Goal: Manage account settings

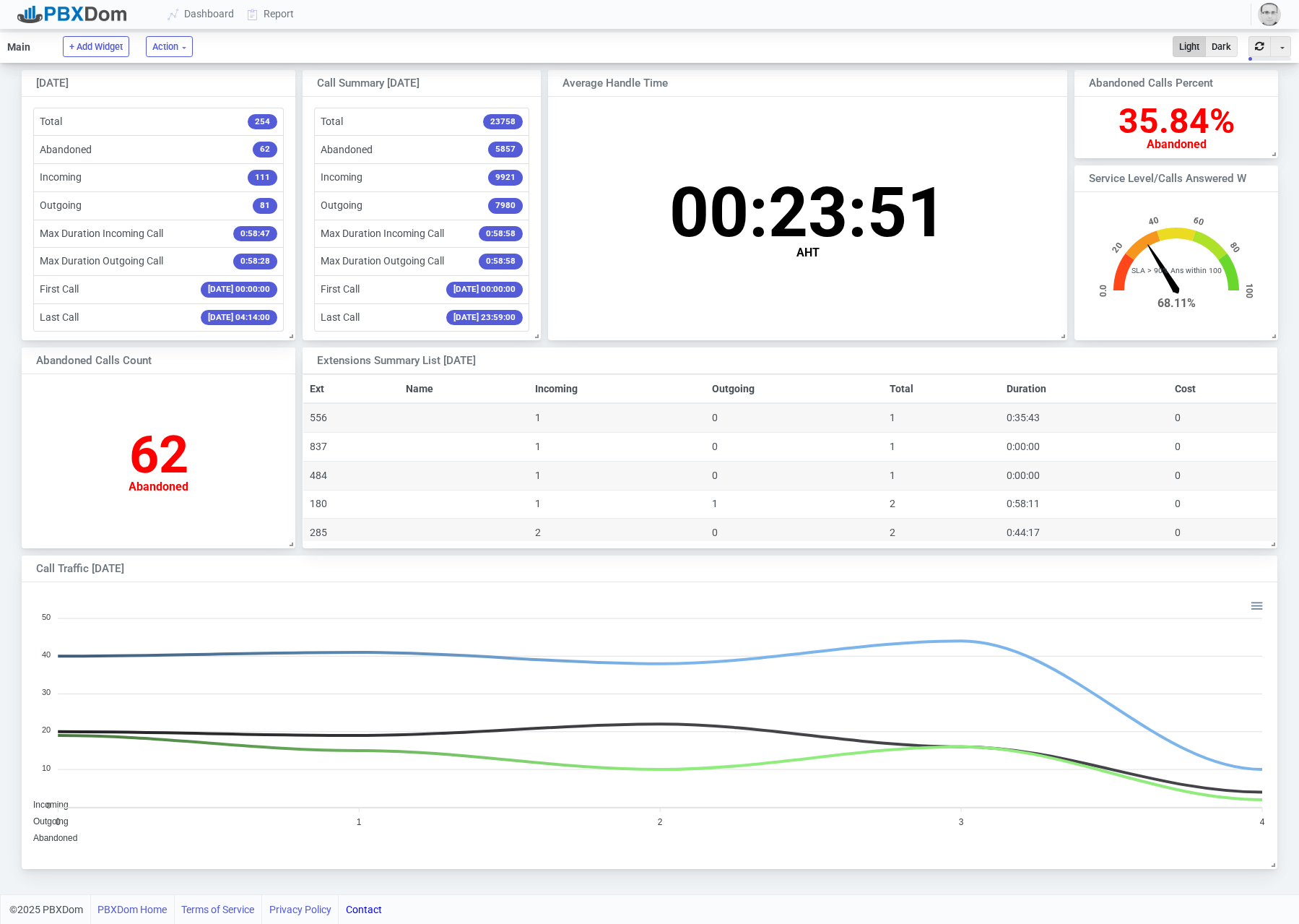
scroll to position [280, 1254]
click at [1263, 14] on img "button" at bounding box center [1269, 14] width 23 height 23
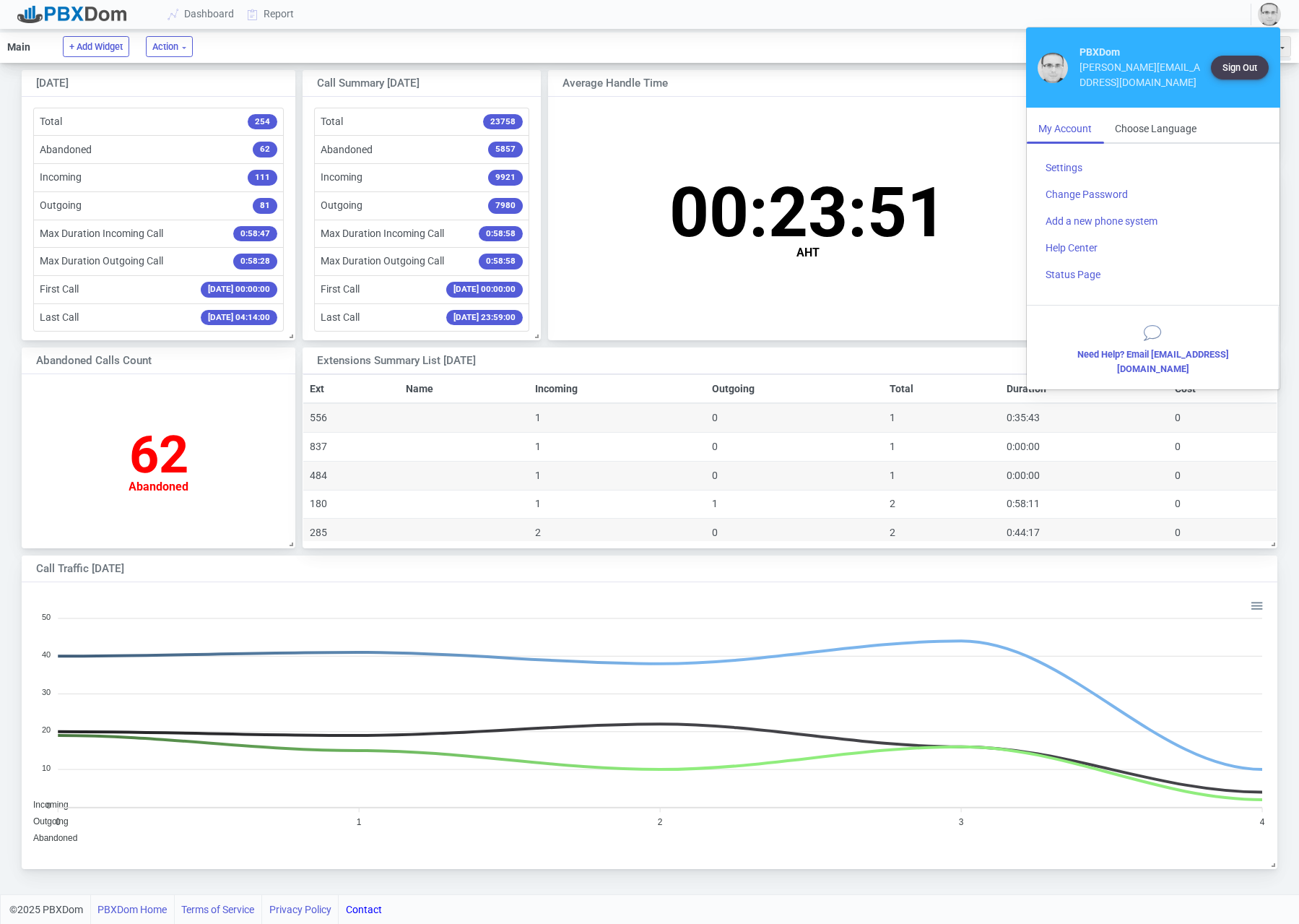
click at [1263, 14] on img "button" at bounding box center [1269, 14] width 23 height 23
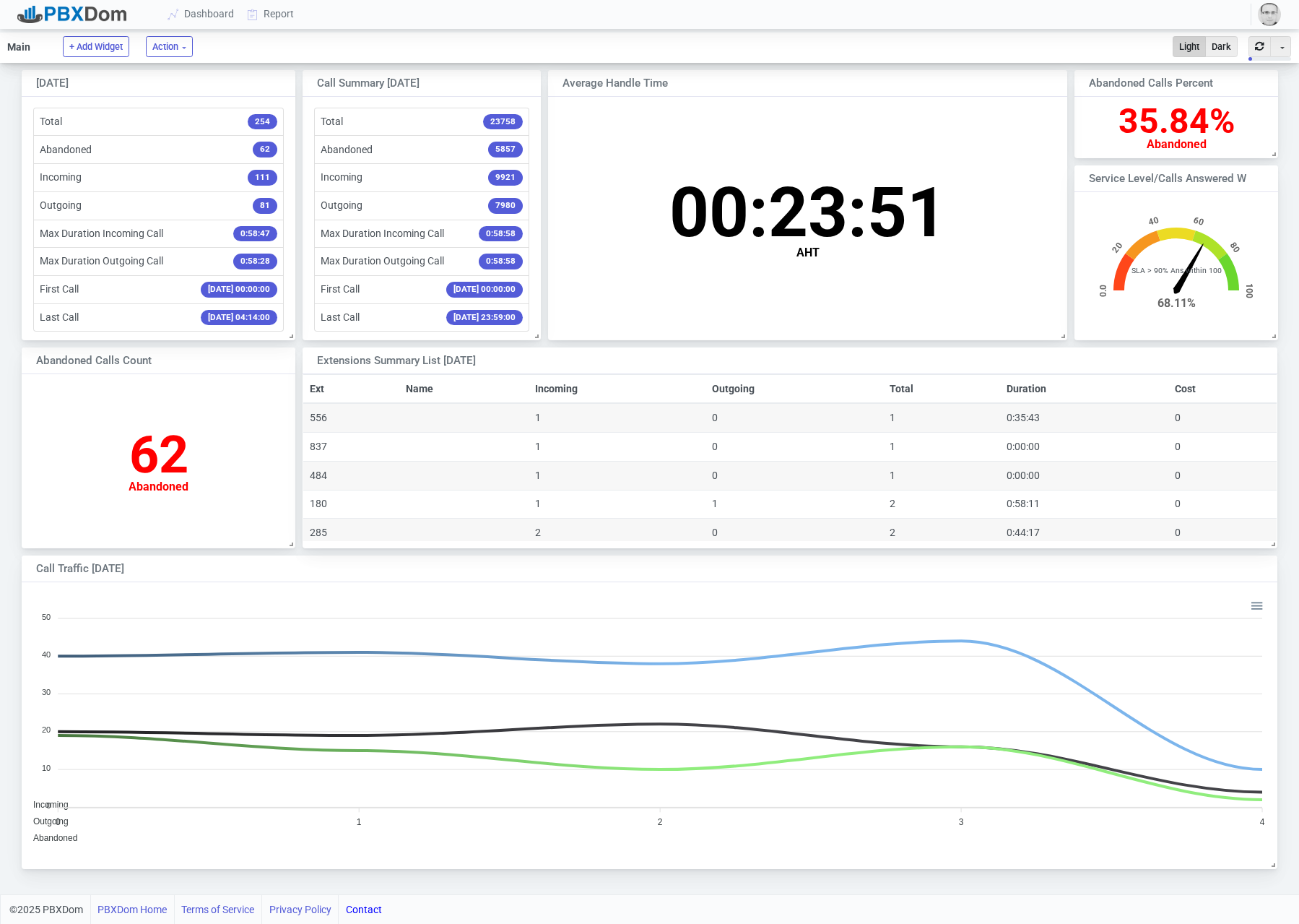
click at [1263, 14] on img "button" at bounding box center [1269, 14] width 23 height 23
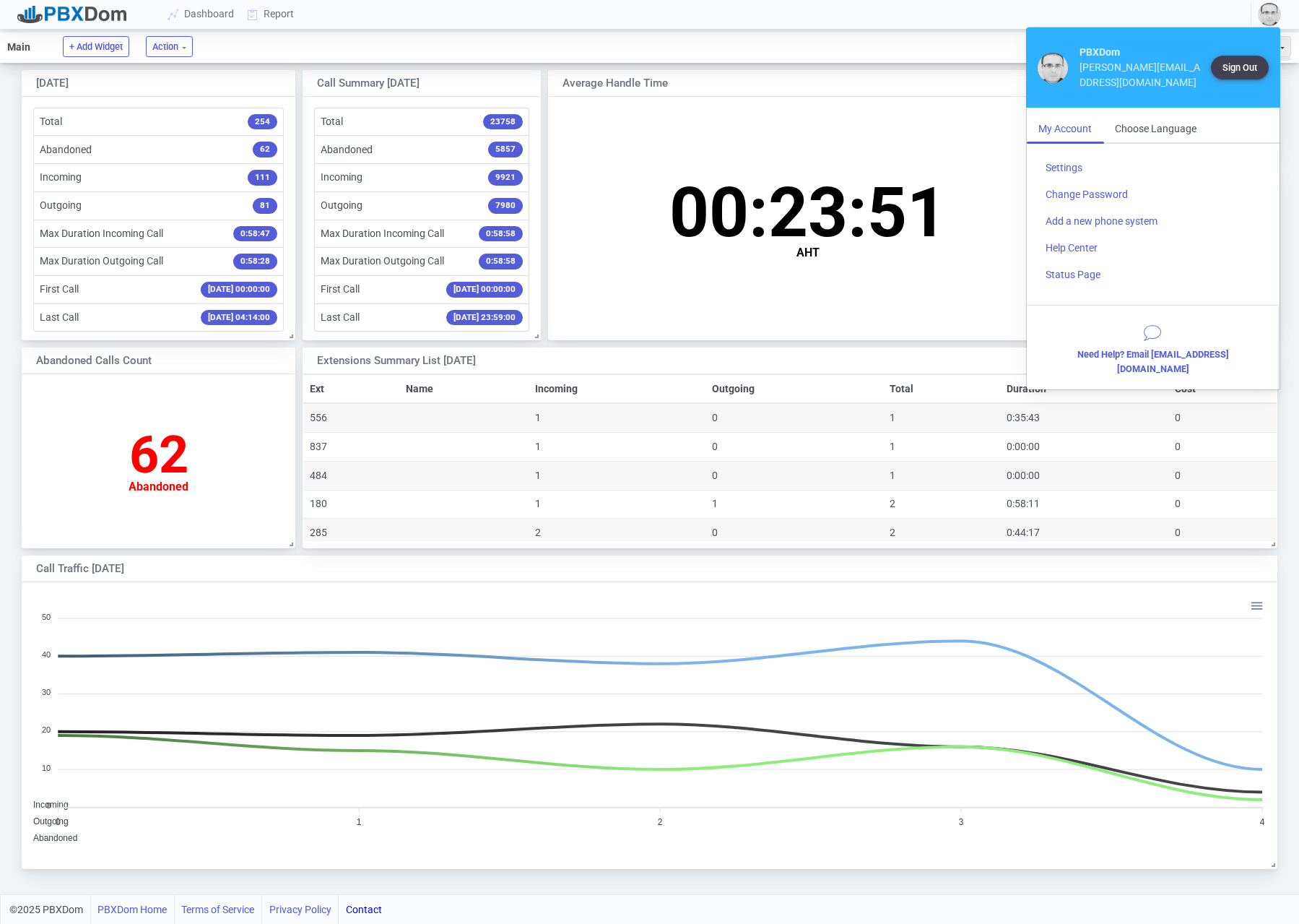
click at [1263, 14] on img "button" at bounding box center [1269, 14] width 23 height 23
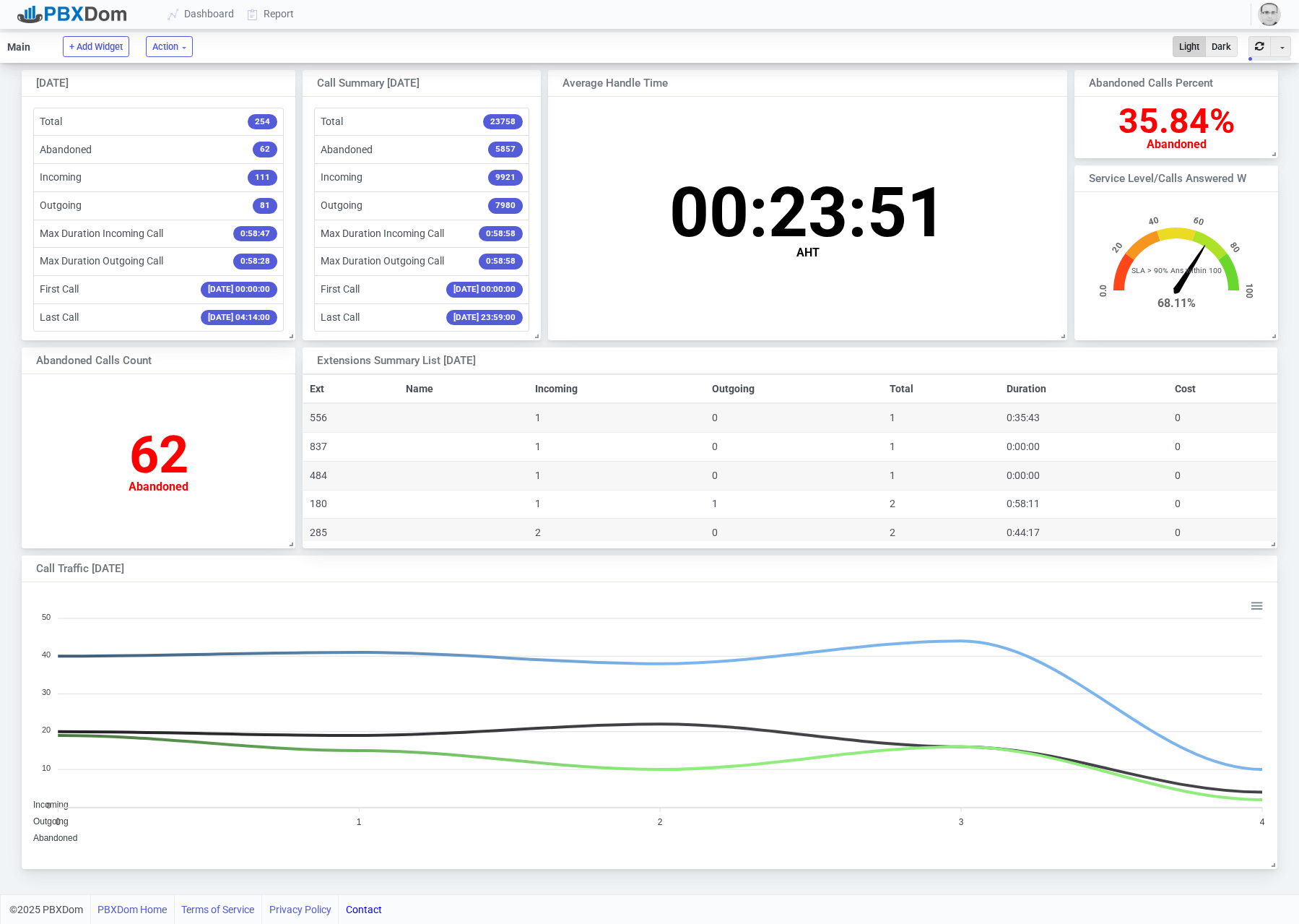
click at [1263, 14] on img "button" at bounding box center [1269, 14] width 23 height 23
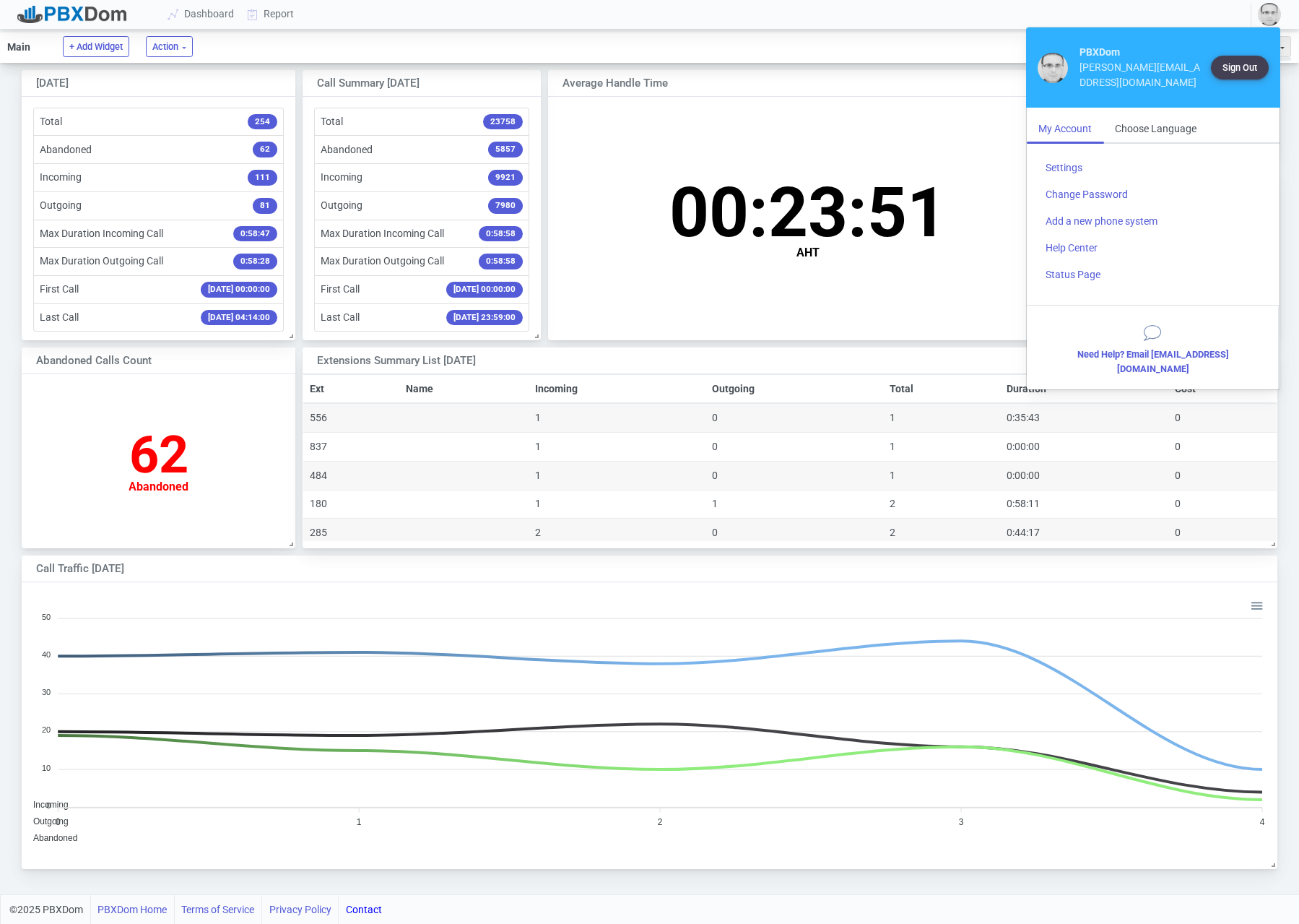
click at [1263, 14] on img "button" at bounding box center [1269, 14] width 23 height 23
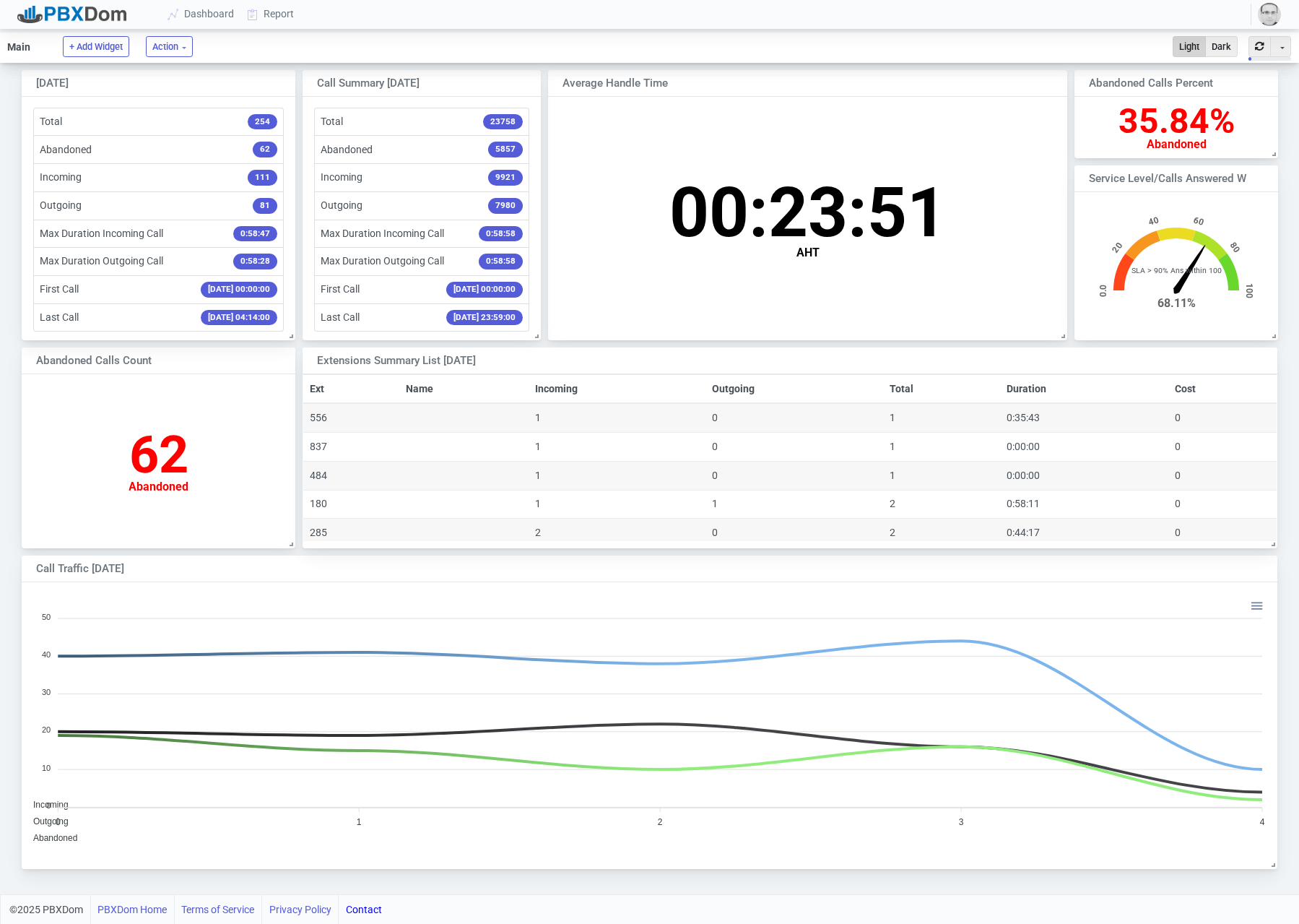
click at [1264, 15] on img "button" at bounding box center [1269, 14] width 23 height 23
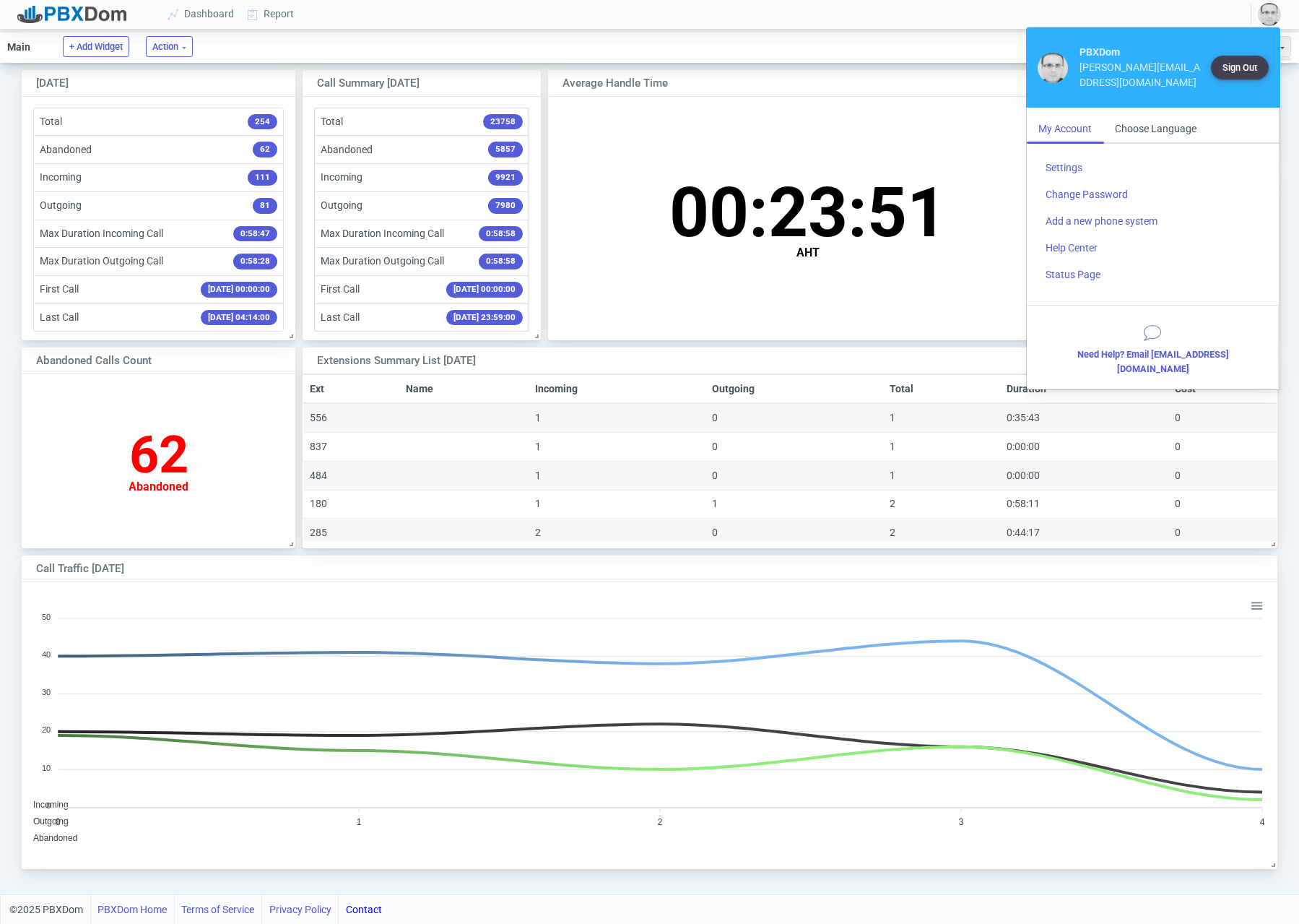
click at [1264, 15] on img "button" at bounding box center [1269, 14] width 23 height 23
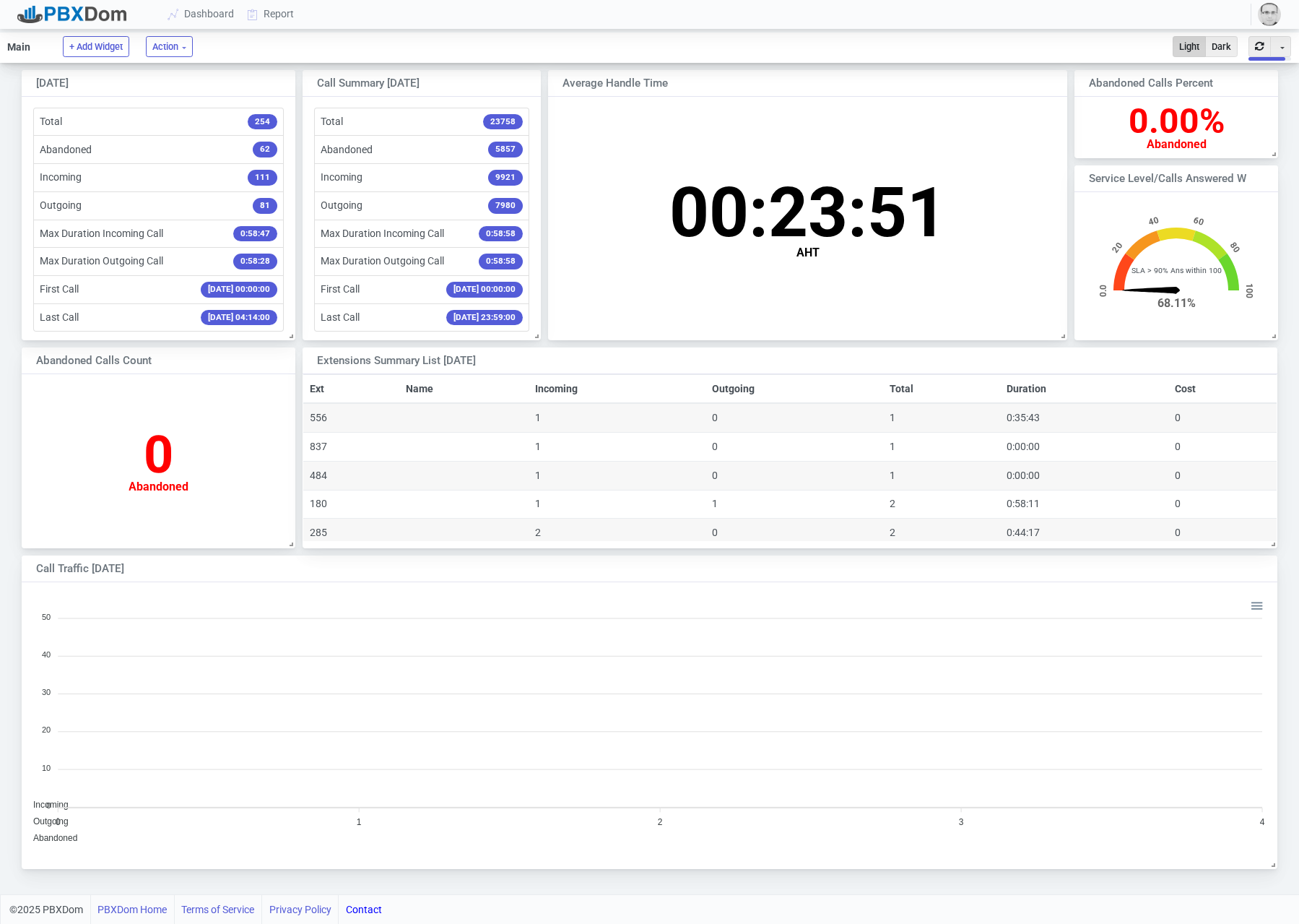
scroll to position [143, 203]
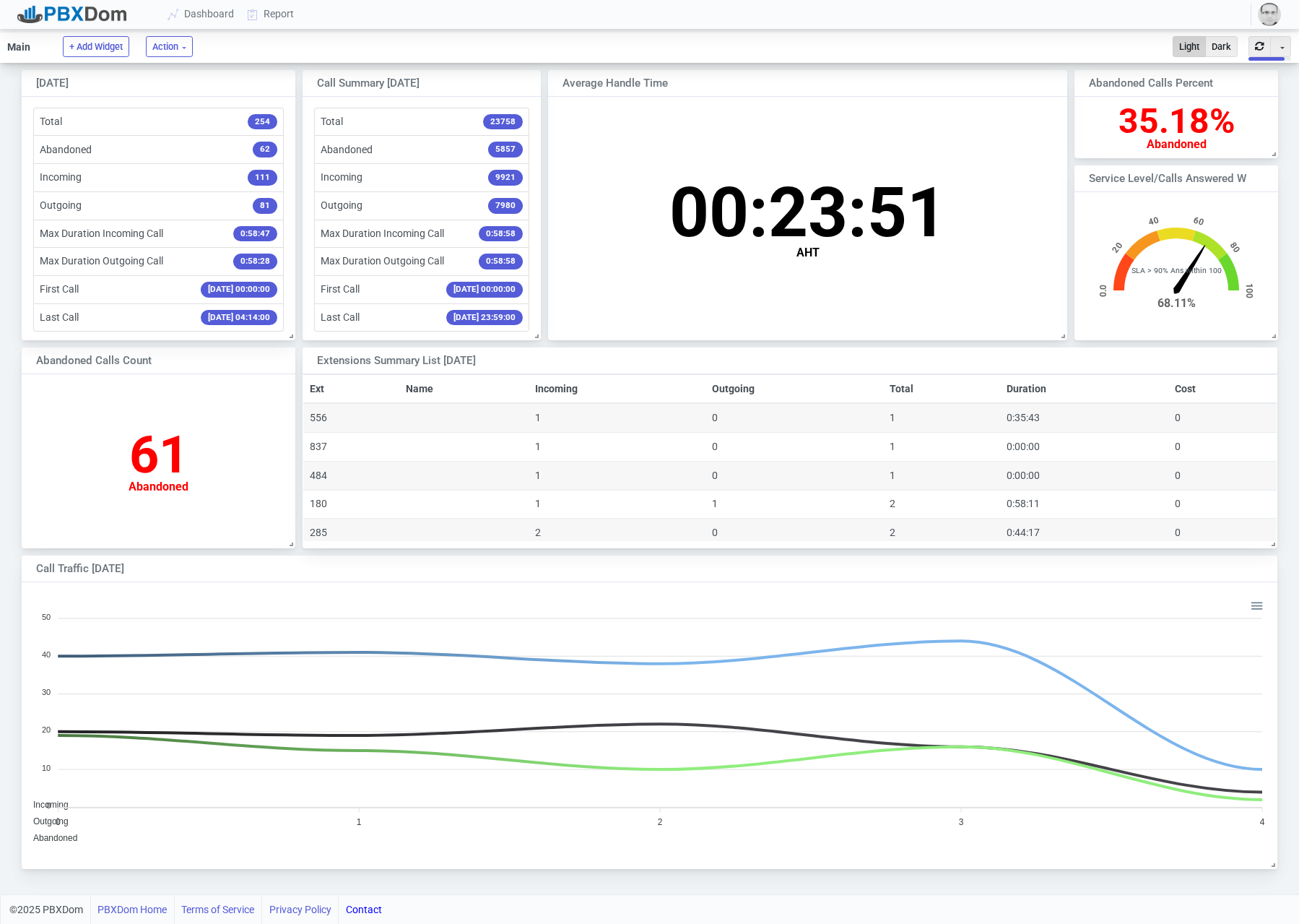
click at [1262, 16] on img "button" at bounding box center [1269, 14] width 23 height 23
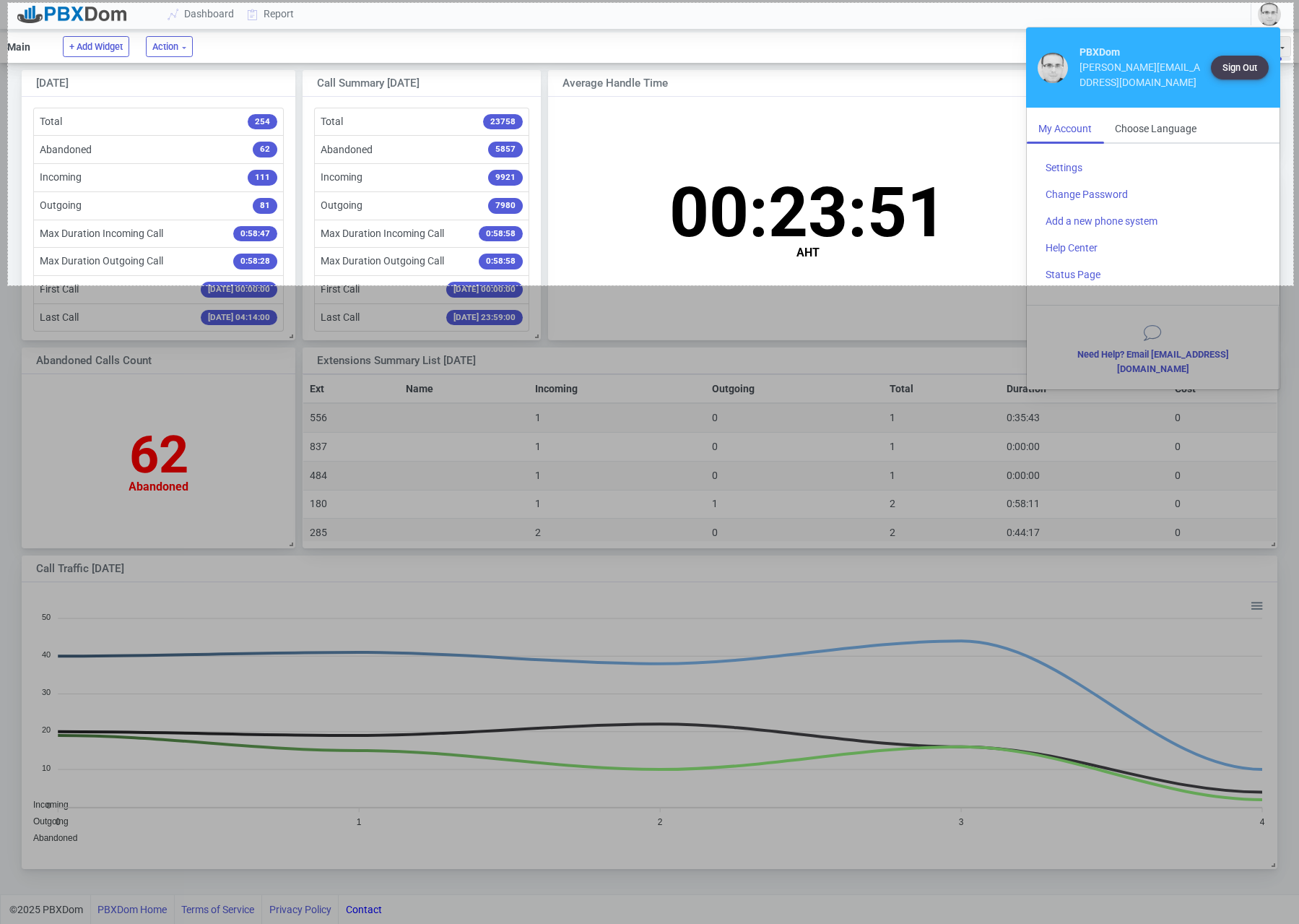
drag, startPoint x: 8, startPoint y: 3, endPoint x: 1294, endPoint y: 285, distance: 1316.6
click at [1294, 285] on div "1780 X 391" at bounding box center [650, 462] width 1299 height 924
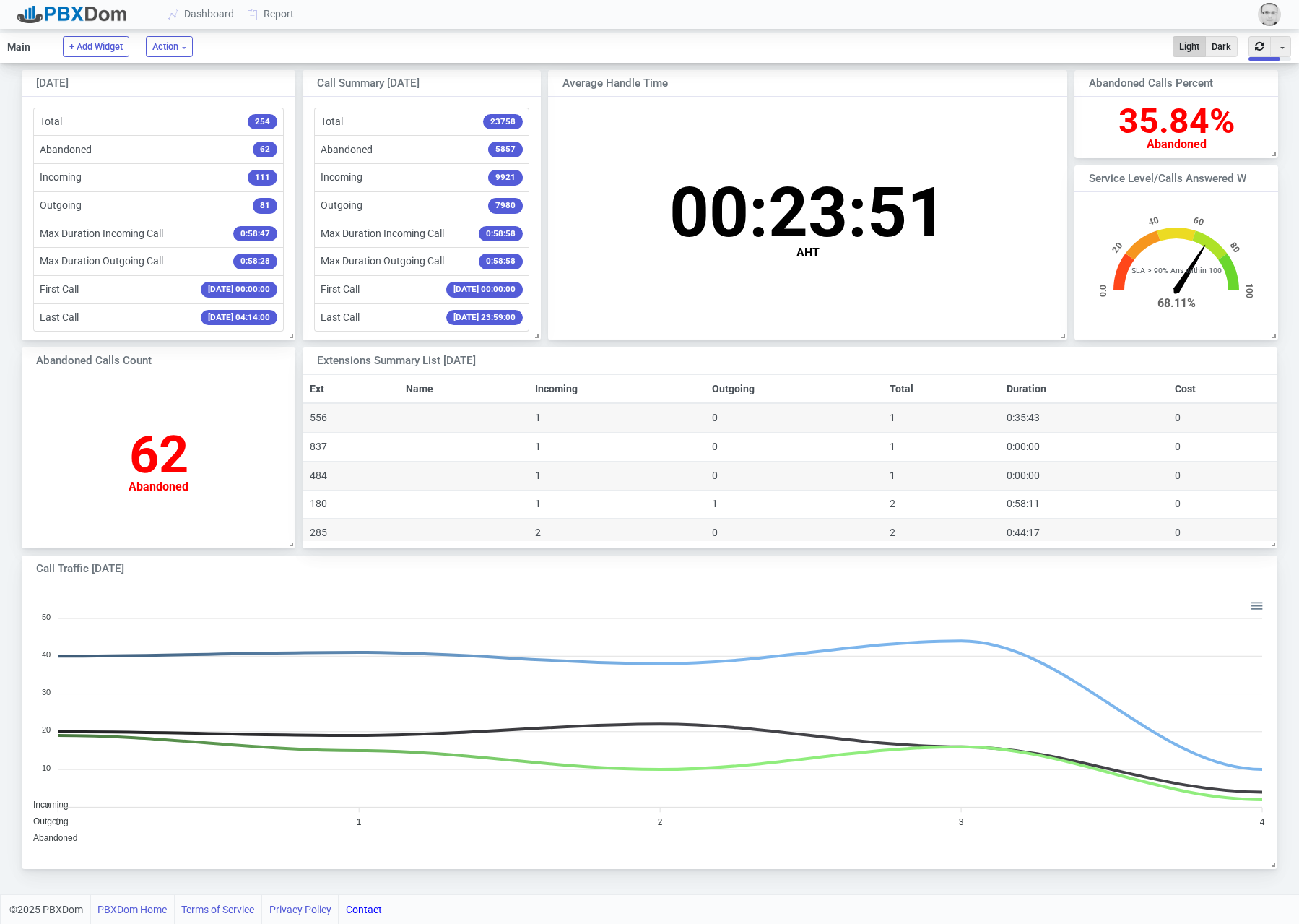
click at [1265, 14] on img "button" at bounding box center [1269, 14] width 23 height 23
